Goal: Navigation & Orientation: Find specific page/section

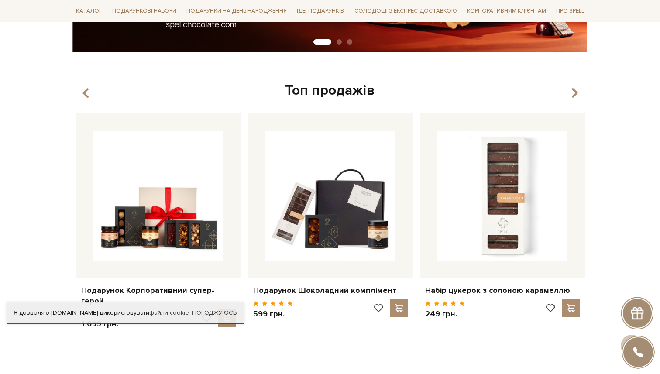
scroll to position [332, 0]
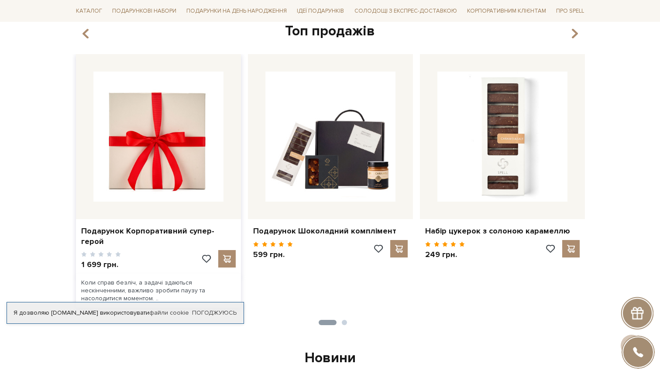
click at [155, 172] on img at bounding box center [158, 137] width 130 height 130
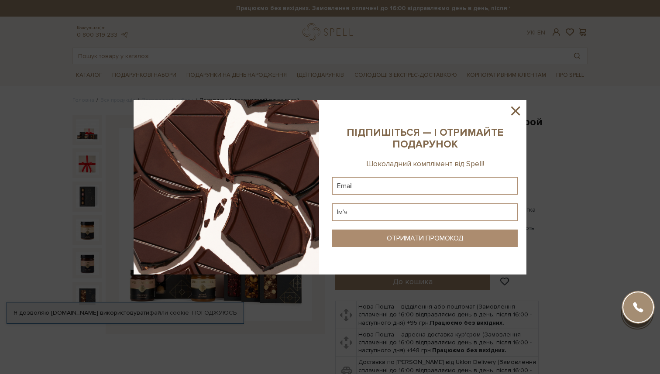
click at [512, 109] on icon at bounding box center [515, 111] width 15 height 15
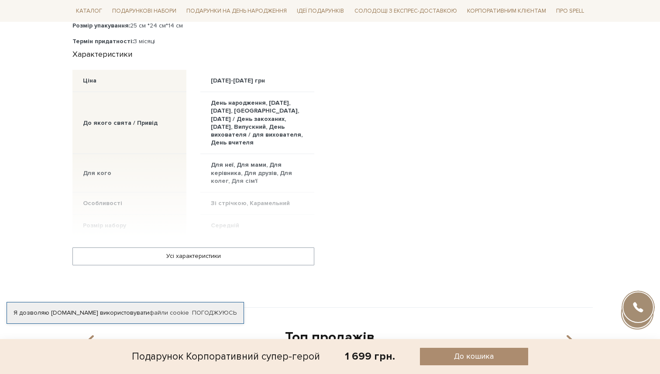
scroll to position [558, 0]
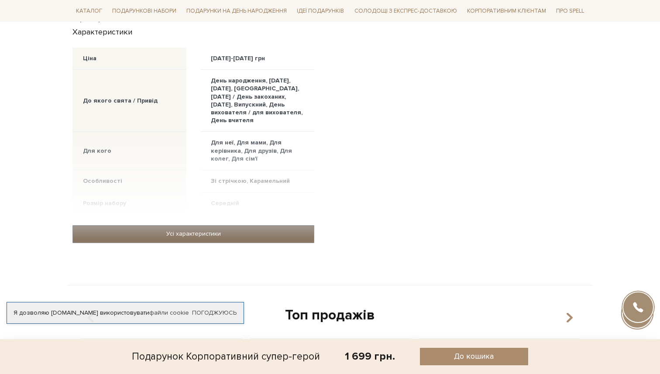
click at [278, 230] on link "Усі характеристики" at bounding box center [193, 234] width 241 height 17
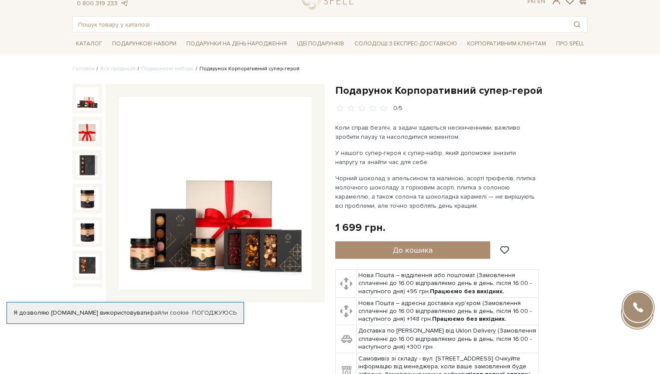
scroll to position [33, 0]
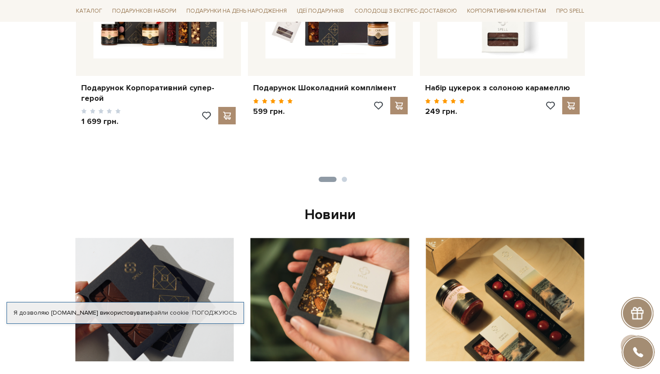
scroll to position [627, 0]
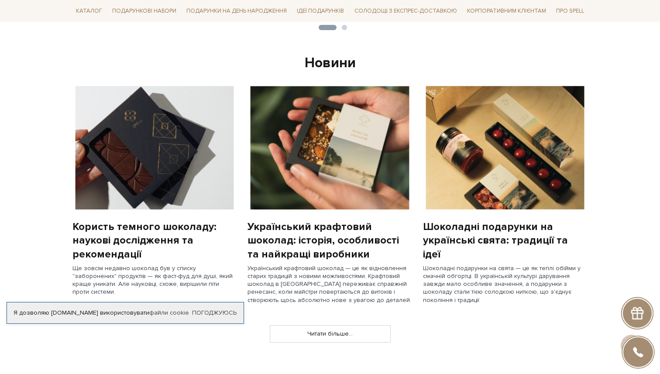
click at [224, 356] on div "slide 2 of 3 Топ продажів" at bounding box center [330, 320] width 660 height 1702
click at [228, 309] on link "Погоджуюсь" at bounding box center [214, 313] width 45 height 8
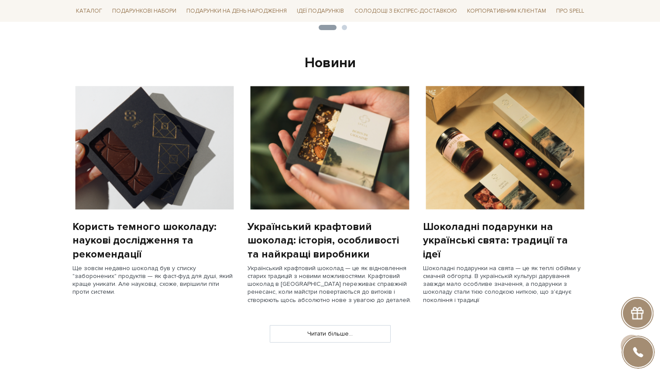
scroll to position [0, 0]
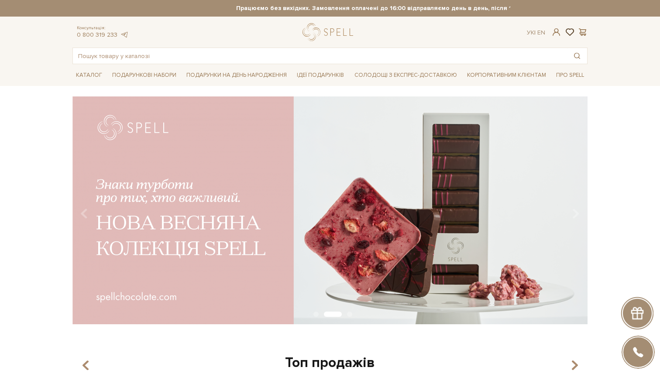
click at [574, 34] on span at bounding box center [569, 32] width 10 height 9
click at [580, 33] on span at bounding box center [582, 32] width 10 height 9
click at [413, 29] on div at bounding box center [330, 187] width 660 height 374
click at [582, 35] on span at bounding box center [582, 32] width 10 height 9
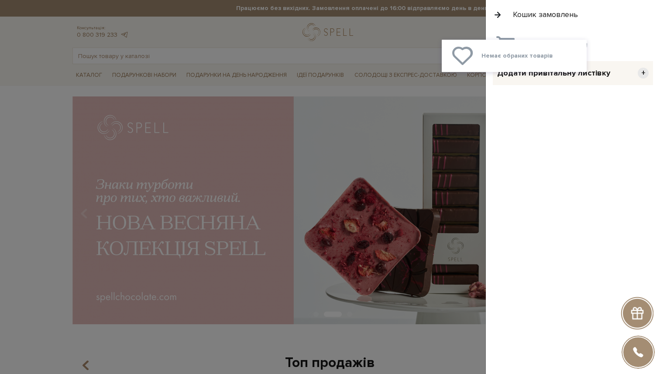
click at [420, 13] on div at bounding box center [330, 187] width 660 height 374
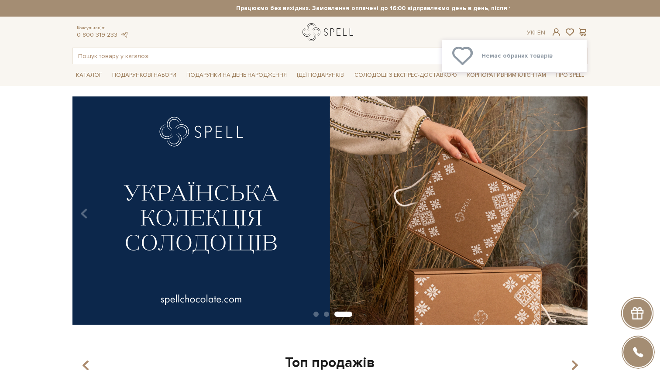
click at [305, 31] on link "logo" at bounding box center [330, 32] width 55 height 18
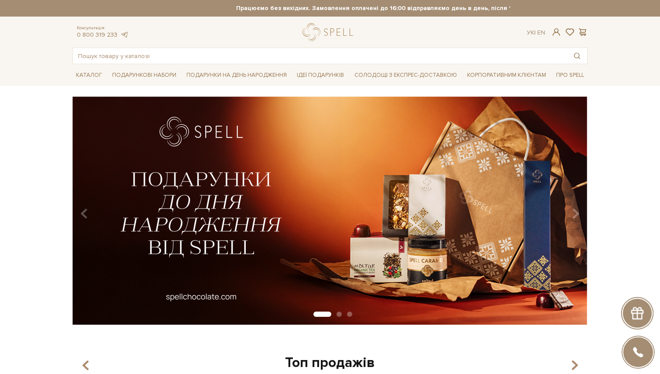
click at [560, 37] on div "Консультація: 0 800 319 233 Ук | En |" at bounding box center [330, 32] width 526 height 18
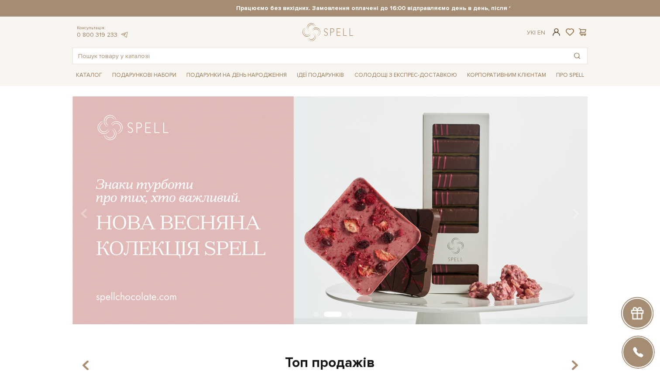
click at [556, 34] on span at bounding box center [557, 32] width 10 height 9
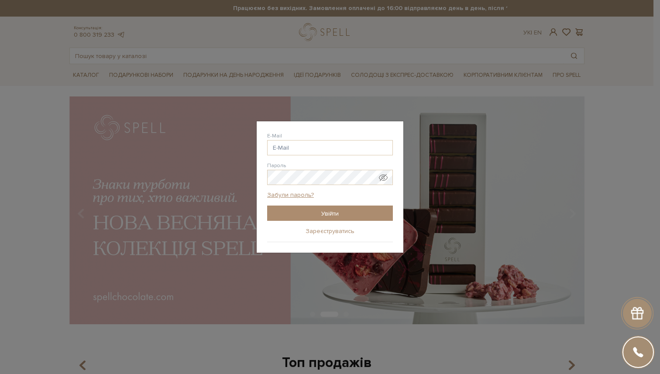
click at [323, 228] on link "Зареєструватись" at bounding box center [330, 232] width 49 height 8
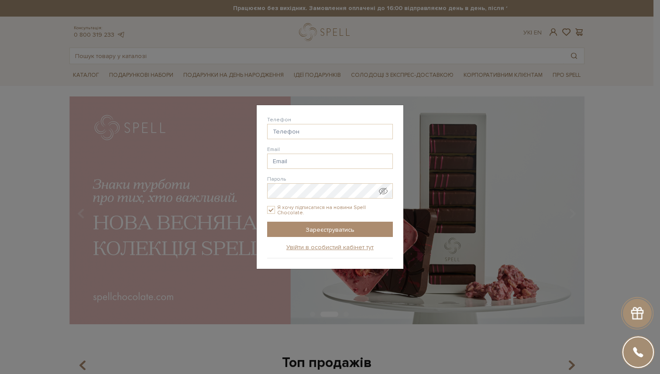
checkbox input "true"
click at [440, 194] on div "Авторизація E-Mail Пароль Забули пароль? Увійти Зареєструватись Забули пароль? …" at bounding box center [330, 187] width 660 height 374
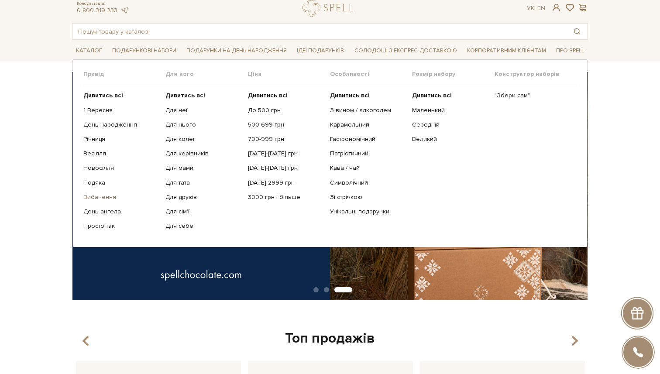
scroll to position [25, 0]
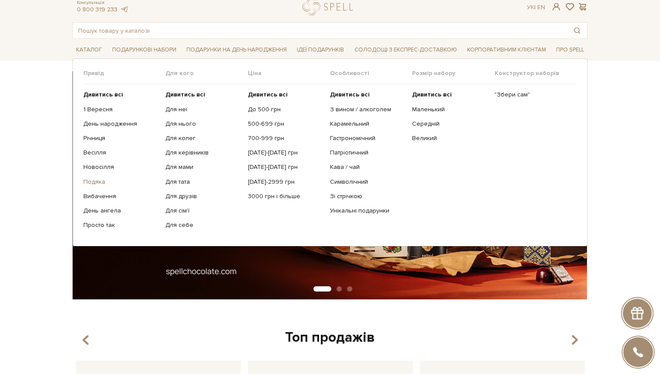
click at [96, 182] on link "Подяка" at bounding box center [121, 182] width 76 height 8
